Goal: Transaction & Acquisition: Download file/media

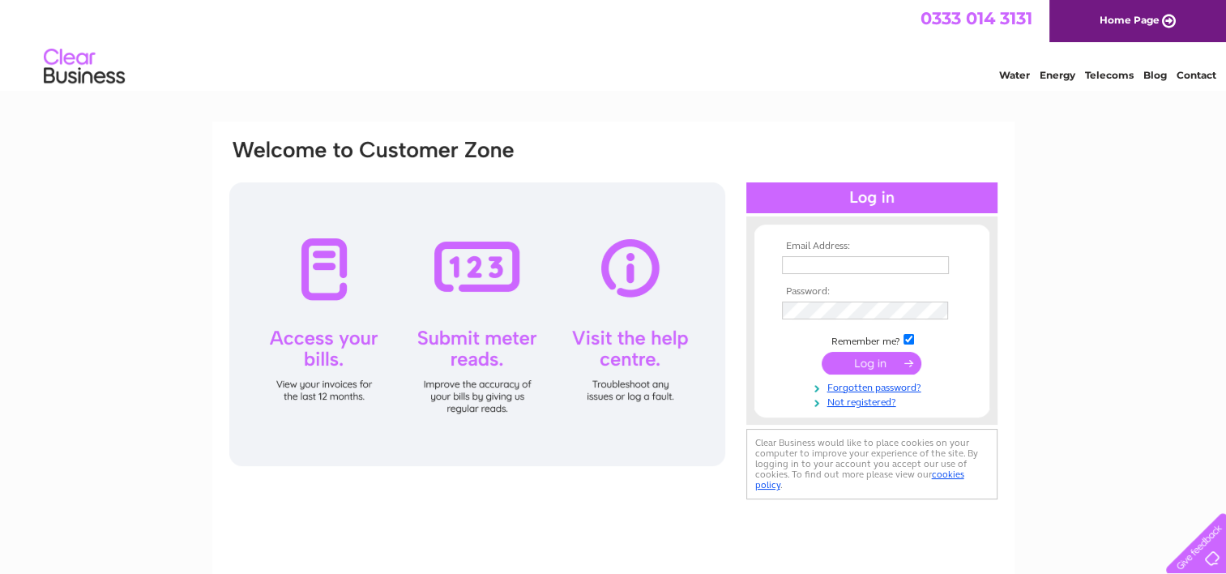
type input "info@crystal-windscreens.co.uk"
click at [873, 361] on input "submit" at bounding box center [871, 363] width 100 height 23
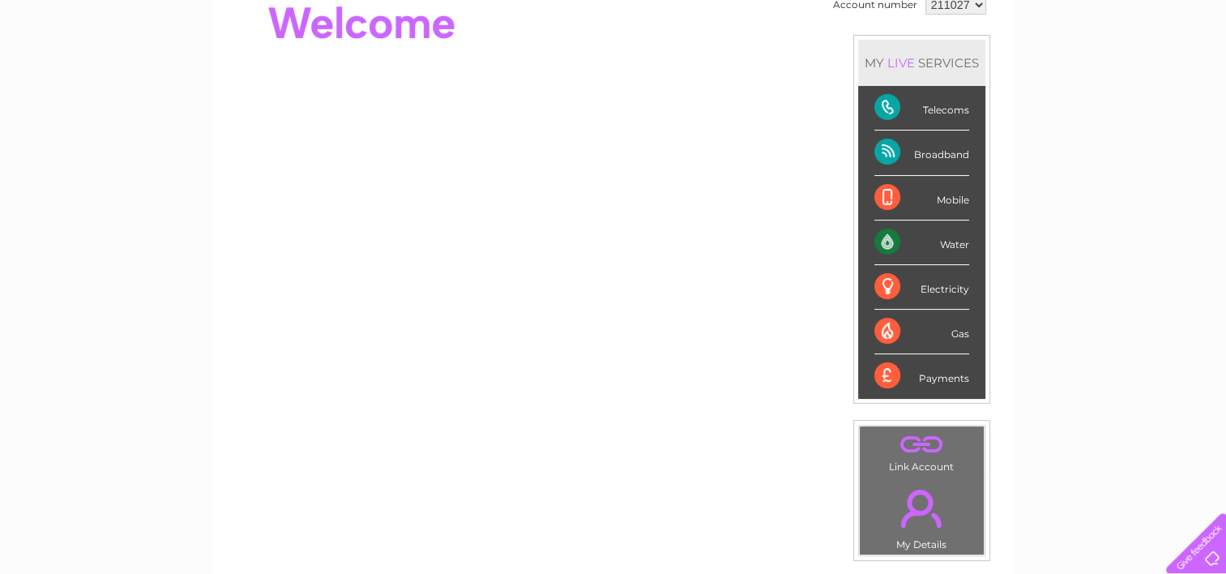
scroll to position [62, 0]
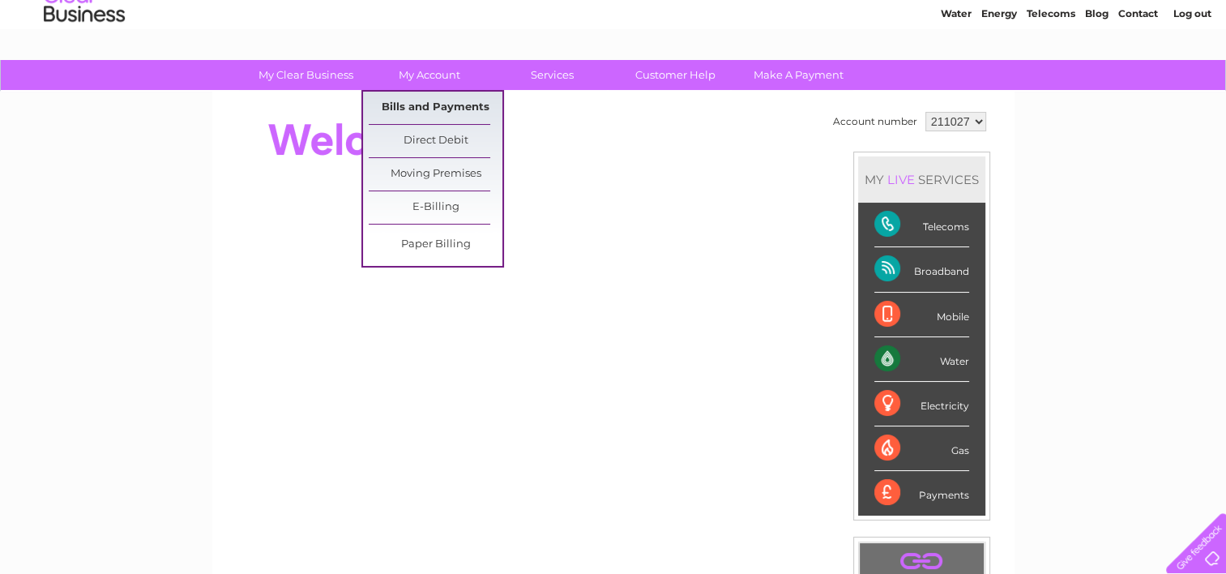
click at [446, 104] on link "Bills and Payments" at bounding box center [436, 108] width 134 height 32
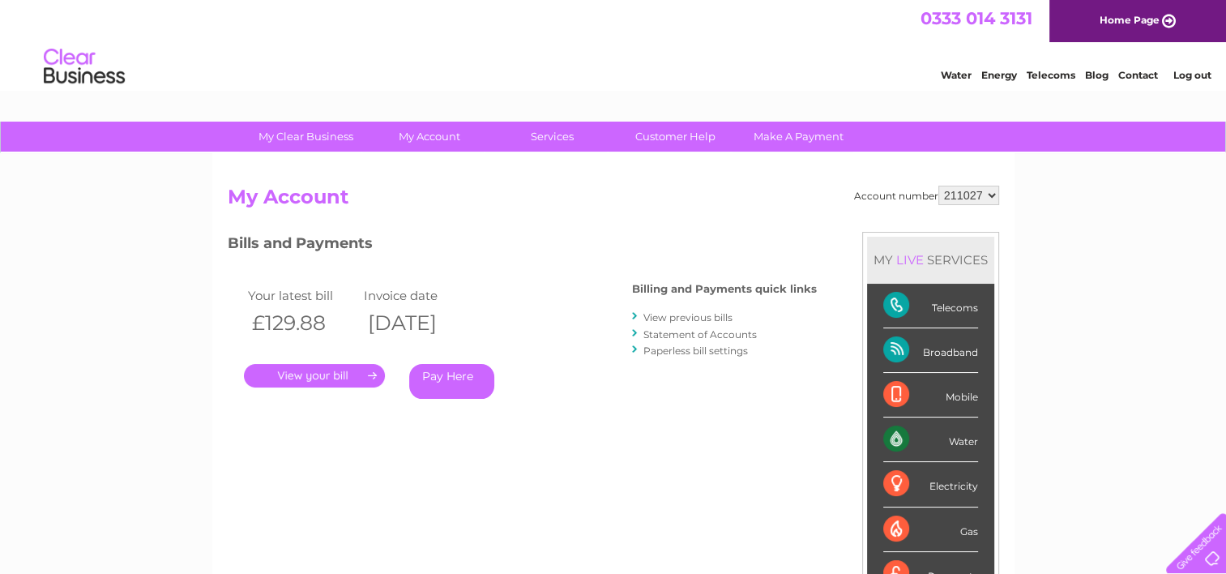
click at [672, 317] on link "View previous bills" at bounding box center [687, 317] width 89 height 12
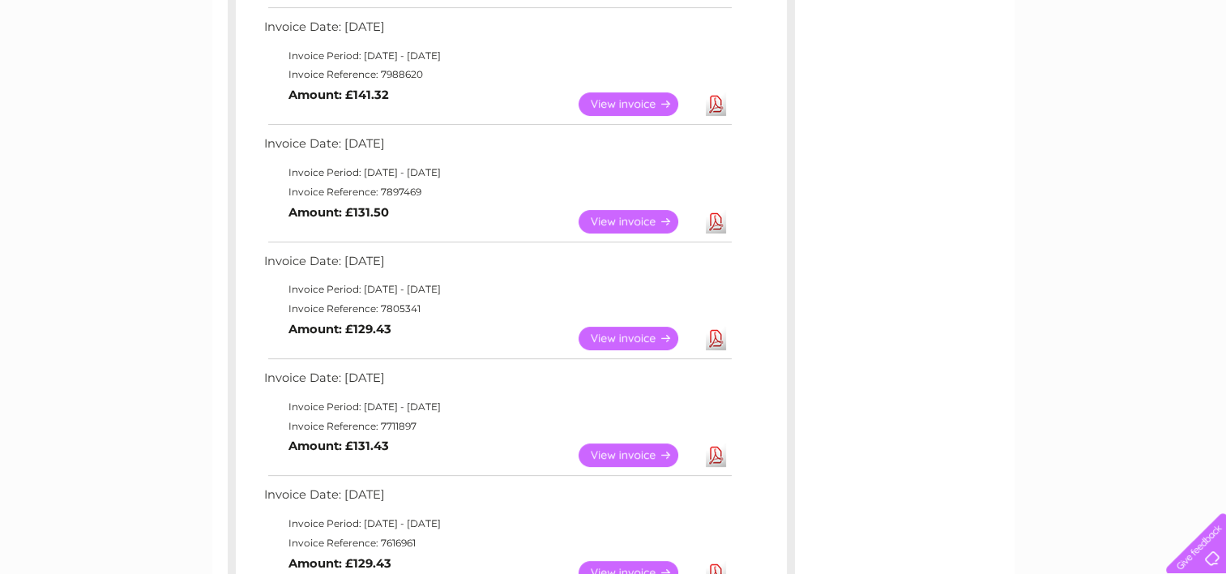
scroll to position [567, 0]
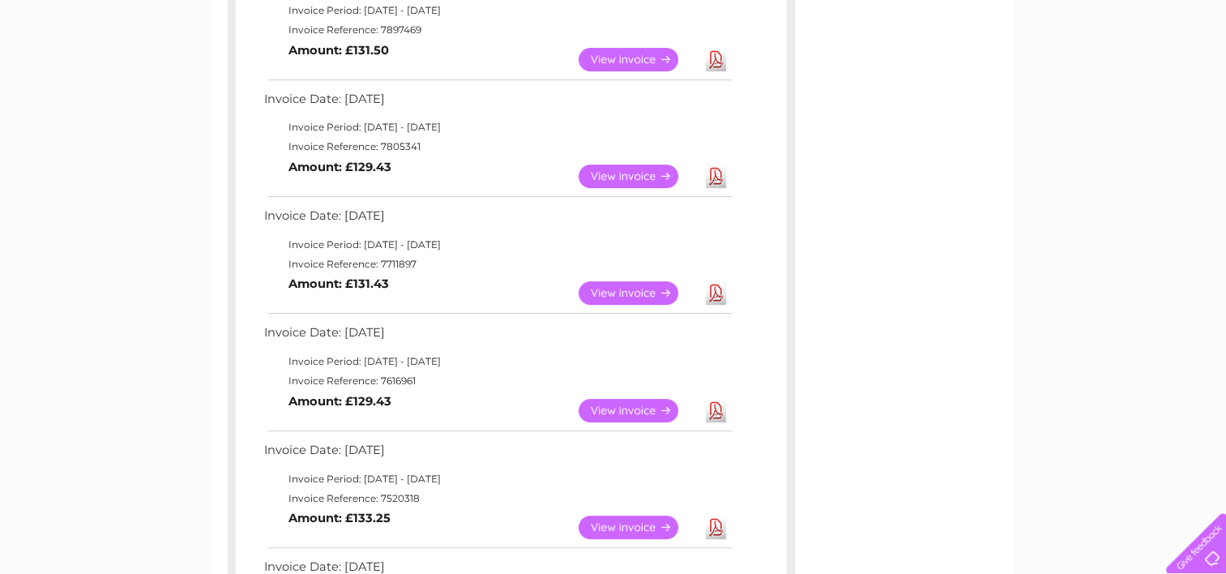
click at [716, 408] on link "Download" at bounding box center [716, 410] width 20 height 23
click at [720, 295] on link "Download" at bounding box center [716, 292] width 20 height 23
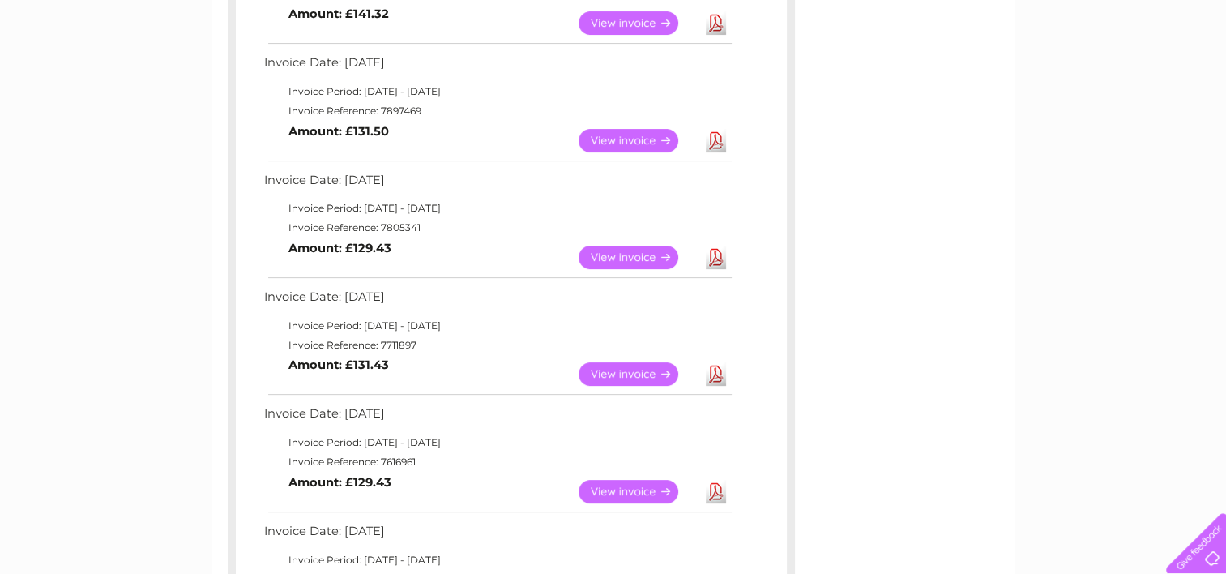
scroll to position [405, 0]
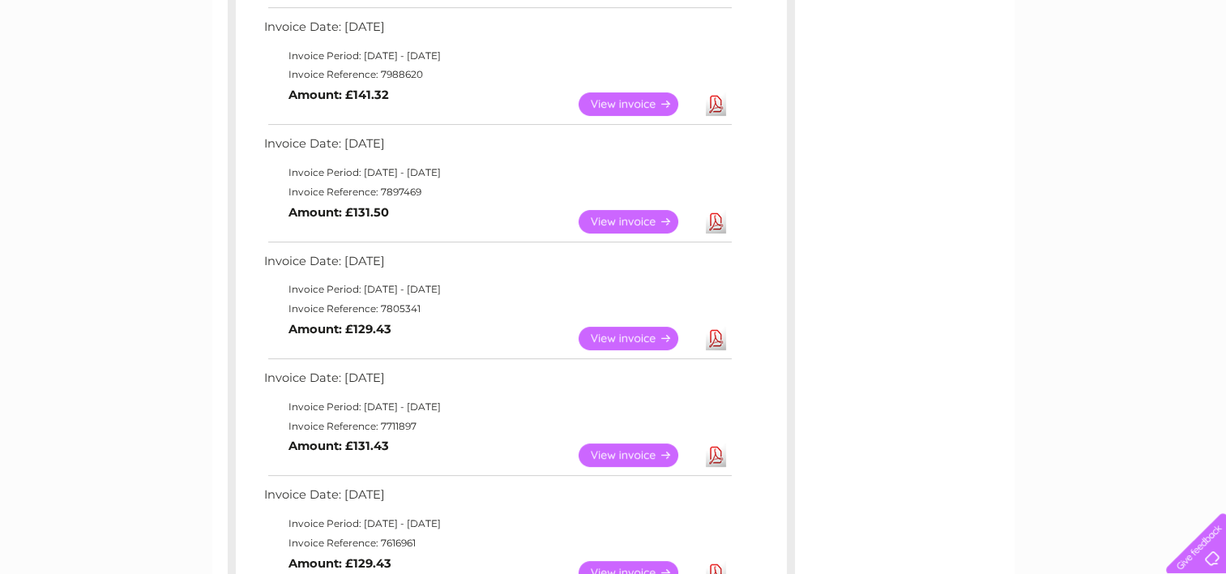
click at [713, 100] on link "Download" at bounding box center [716, 103] width 20 height 23
